Goal: Task Accomplishment & Management: Manage account settings

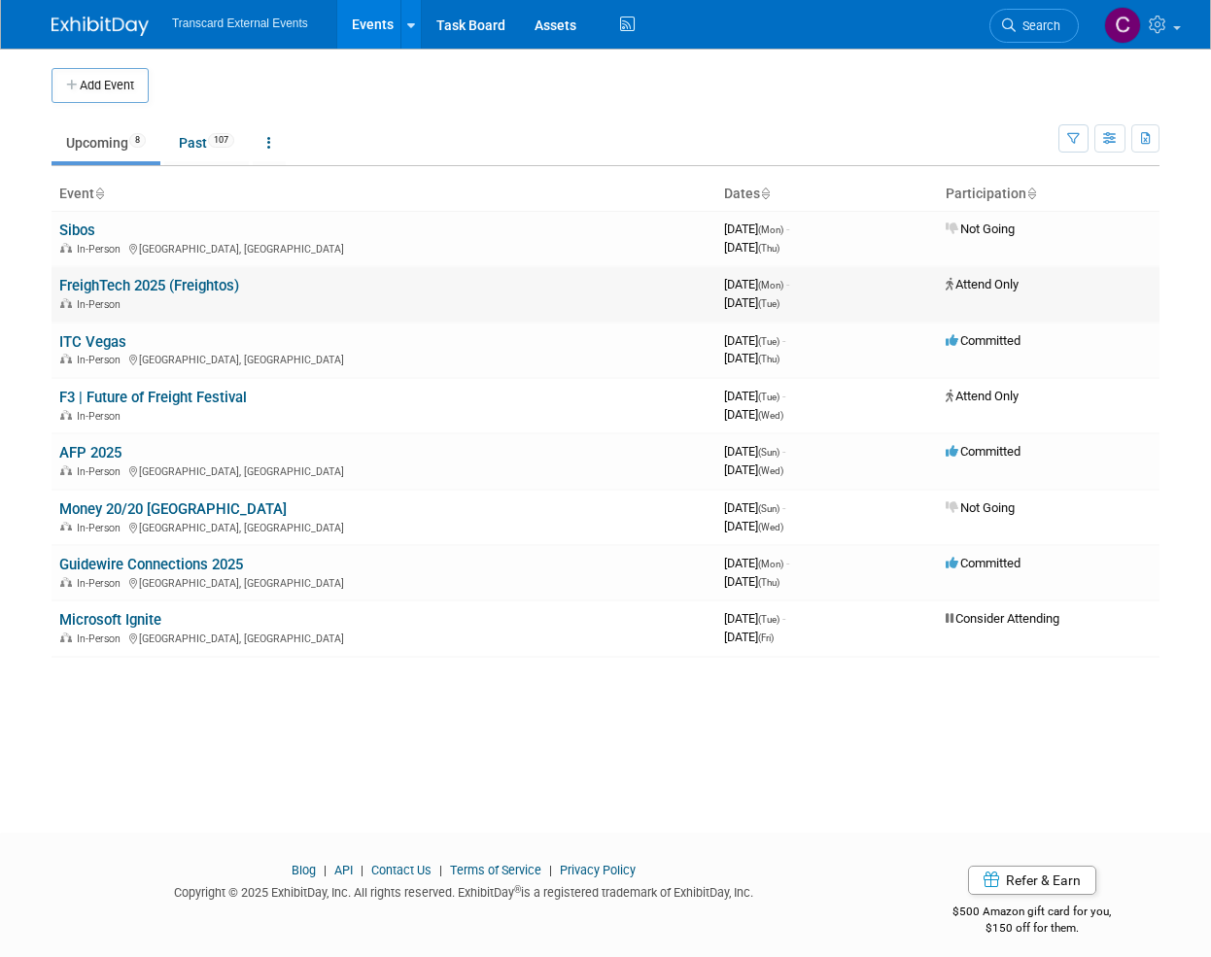
click at [115, 282] on link "FreighTech 2025 (Freightos)" at bounding box center [149, 285] width 180 height 17
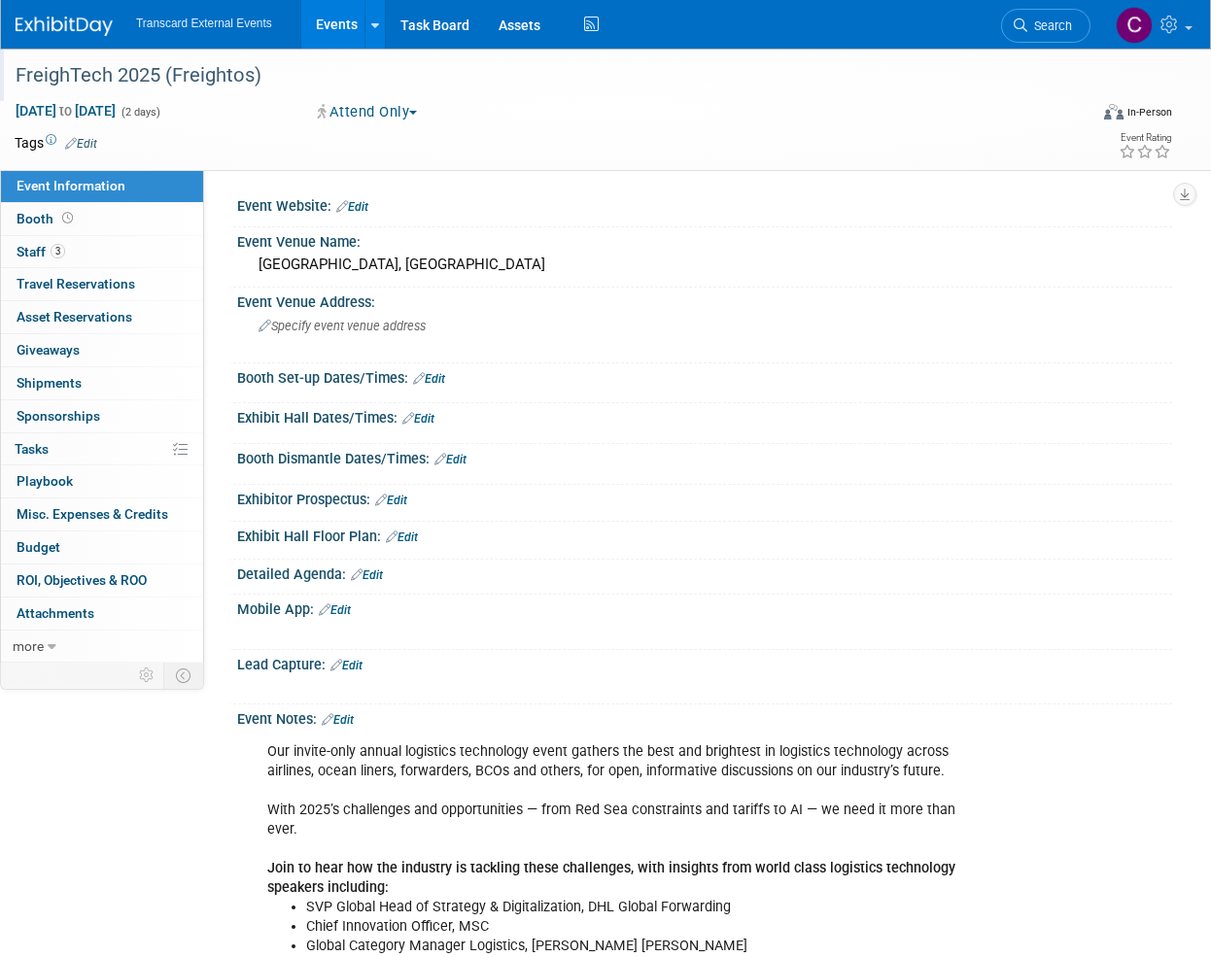
drag, startPoint x: 273, startPoint y: 68, endPoint x: 12, endPoint y: 66, distance: 261.4
click at [12, 66] on div "FreighTech 2025 (Freightos)" at bounding box center [541, 75] width 1064 height 35
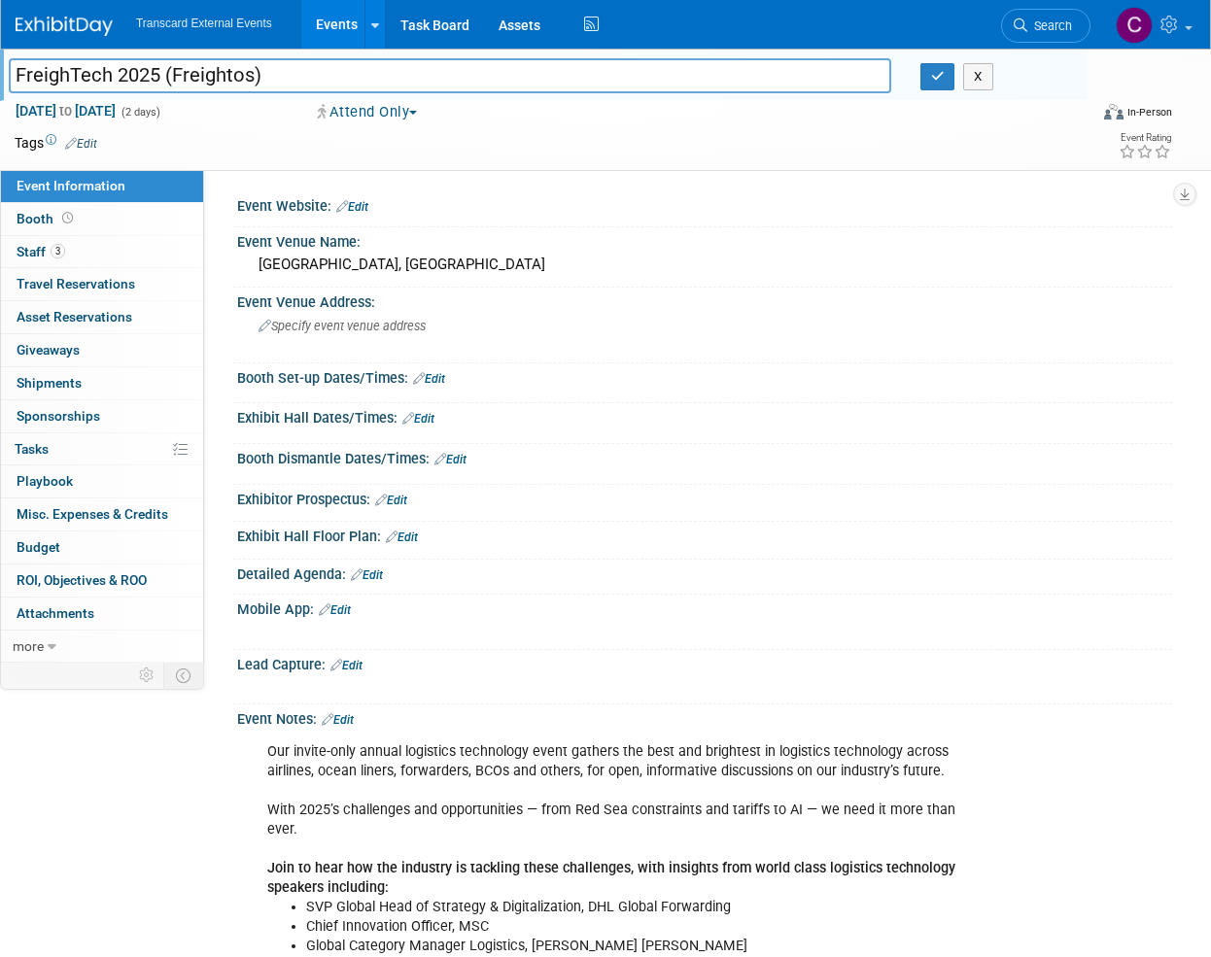
click at [94, 93] on div "FreighTech 2025 (Freightos) FreighTech 2025 (Freightos) X" at bounding box center [548, 78] width 1078 height 31
click at [77, 62] on input "FreighTech 2025 (Freightos)" at bounding box center [450, 75] width 882 height 34
